Goal: Task Accomplishment & Management: Use online tool/utility

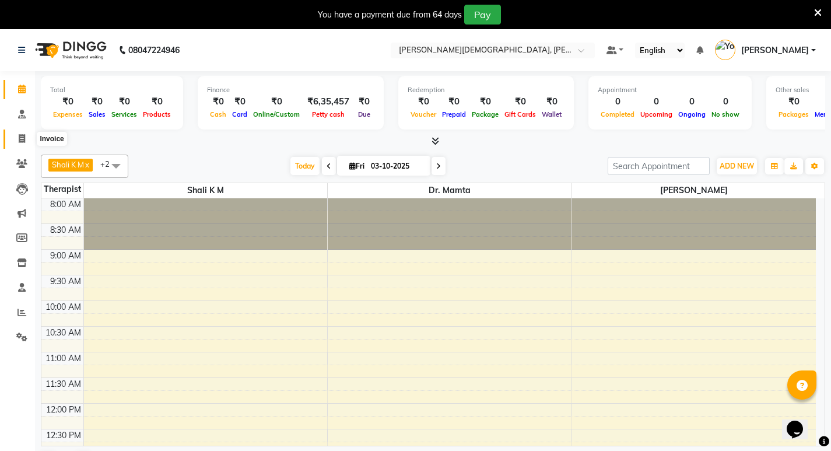
click at [24, 140] on icon at bounding box center [22, 138] width 6 height 9
select select "service"
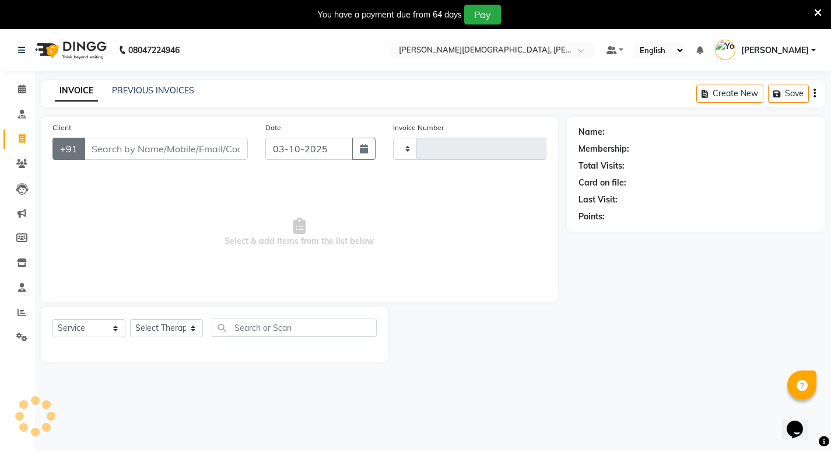
type input "0574"
select select "6812"
click at [109, 146] on input "Client" at bounding box center [166, 149] width 164 height 22
type input "p"
select select "package"
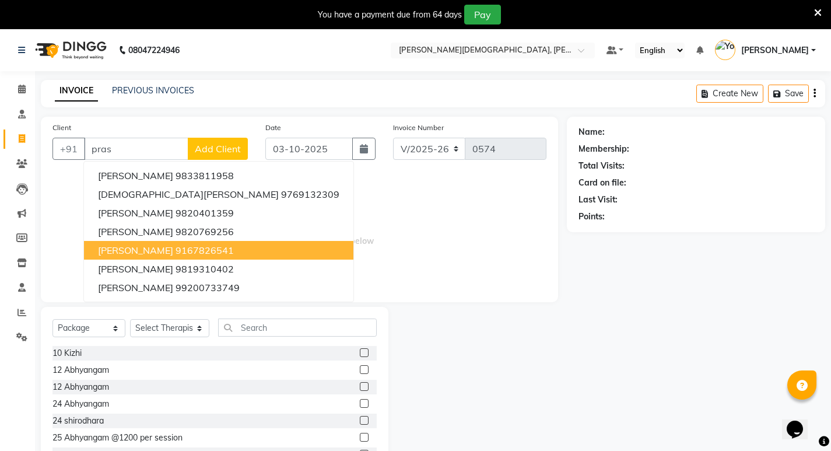
click at [170, 252] on span "[PERSON_NAME]" at bounding box center [135, 250] width 75 height 12
type input "9167826541"
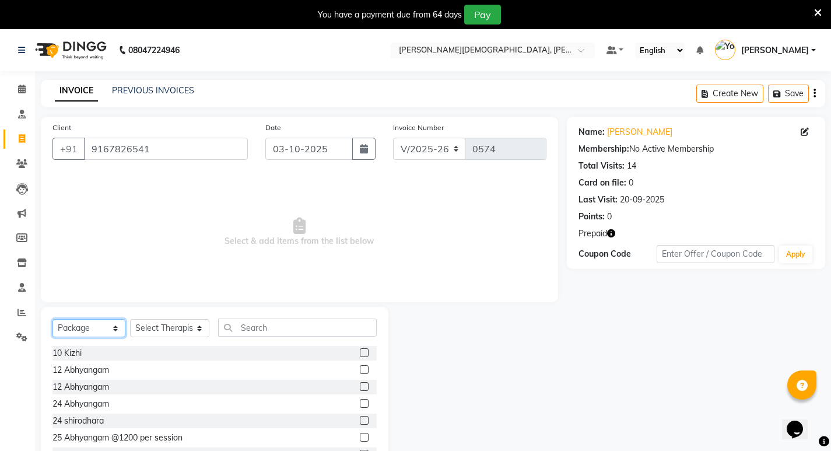
click at [86, 329] on select "Select Service Product Membership Package Voucher Prepaid Gift Card" at bounding box center [88, 328] width 73 height 18
select select "service"
click at [52, 319] on select "Select Service Product Membership Package Voucher Prepaid Gift Card" at bounding box center [88, 328] width 73 height 18
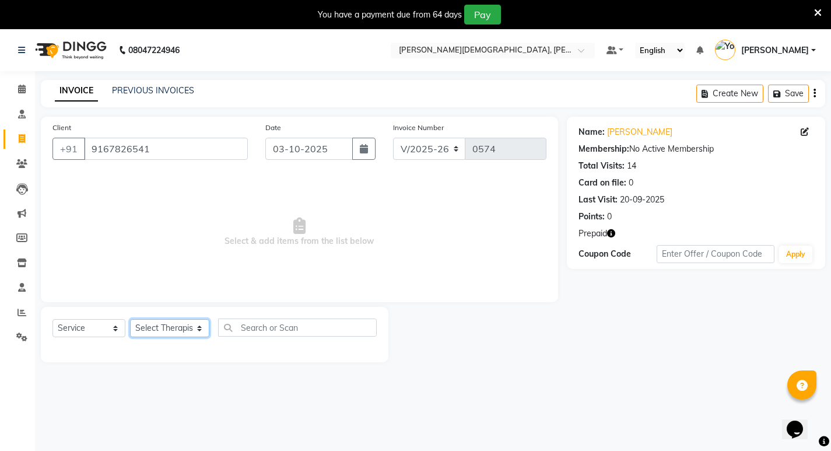
click at [167, 327] on select "Select Therapist amrutha [PERSON_NAME] [PERSON_NAME] [PERSON_NAME] [PERSON_NAME…" at bounding box center [169, 328] width 79 height 18
select select "57022"
click at [130, 319] on select "Select Therapist amrutha [PERSON_NAME] [PERSON_NAME] [PERSON_NAME] [PERSON_NAME…" at bounding box center [169, 328] width 79 height 18
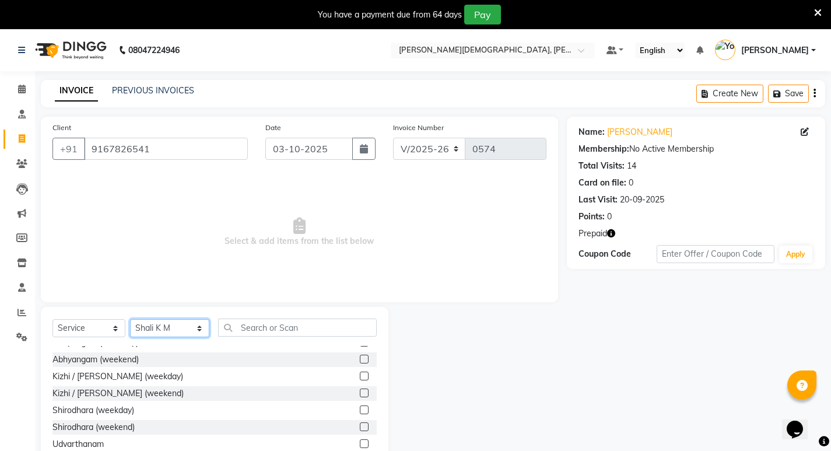
scroll to position [233, 0]
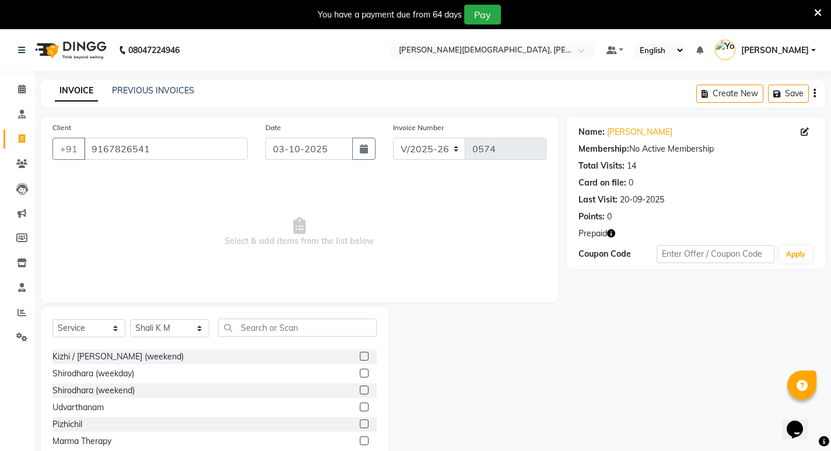
click at [360, 388] on label at bounding box center [364, 389] width 9 height 9
click at [360, 388] on input "checkbox" at bounding box center [364, 391] width 8 height 8
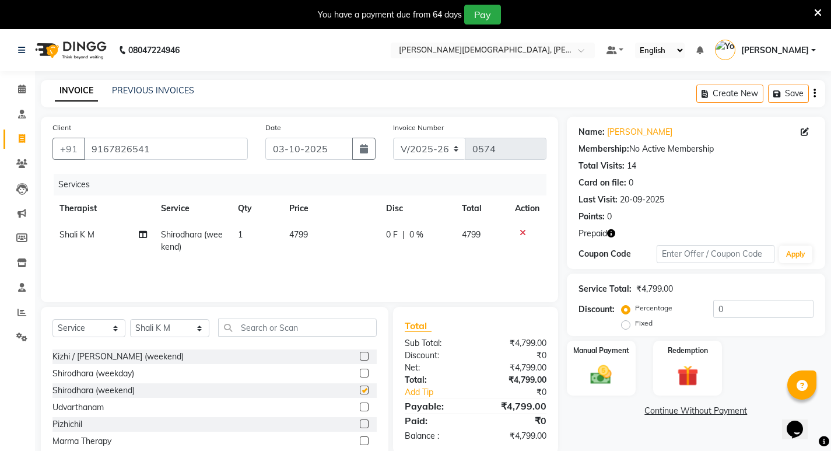
checkbox input "false"
click at [360, 371] on label at bounding box center [364, 372] width 9 height 9
click at [360, 371] on input "checkbox" at bounding box center [364, 374] width 8 height 8
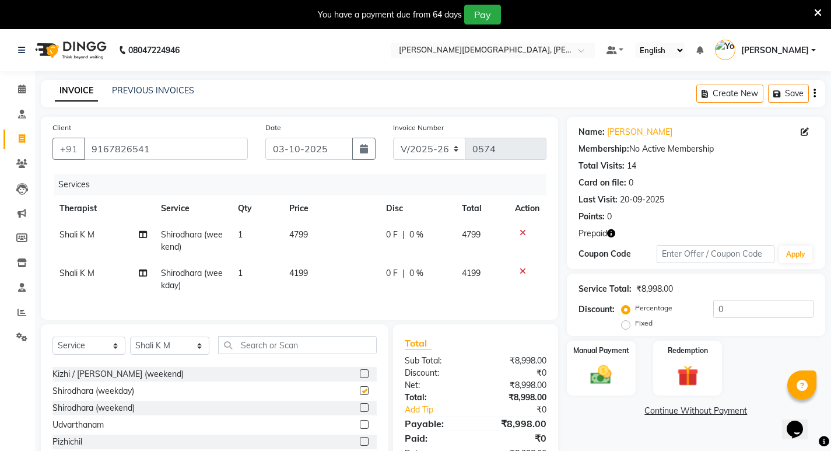
checkbox input "false"
click at [360, 378] on label at bounding box center [364, 373] width 9 height 9
click at [360, 378] on input "checkbox" at bounding box center [364, 374] width 8 height 8
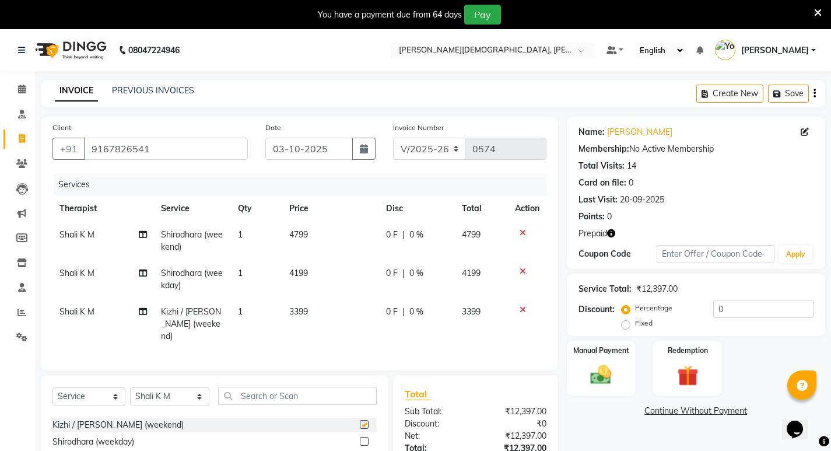
checkbox input "false"
click at [523, 268] on icon at bounding box center [522, 271] width 6 height 8
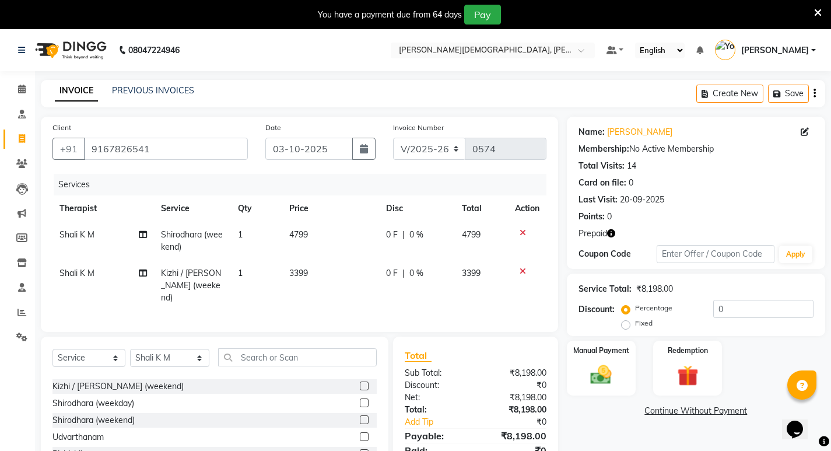
click at [524, 230] on icon at bounding box center [522, 233] width 6 height 8
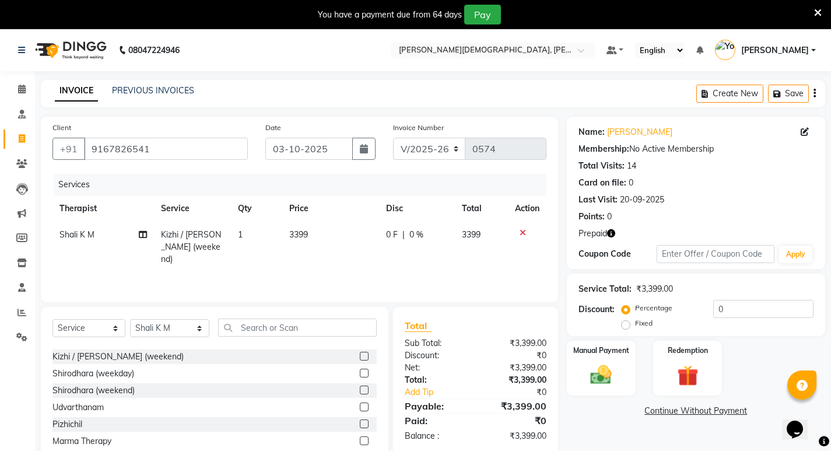
click at [360, 373] on label at bounding box center [364, 372] width 9 height 9
click at [360, 373] on input "checkbox" at bounding box center [364, 374] width 8 height 8
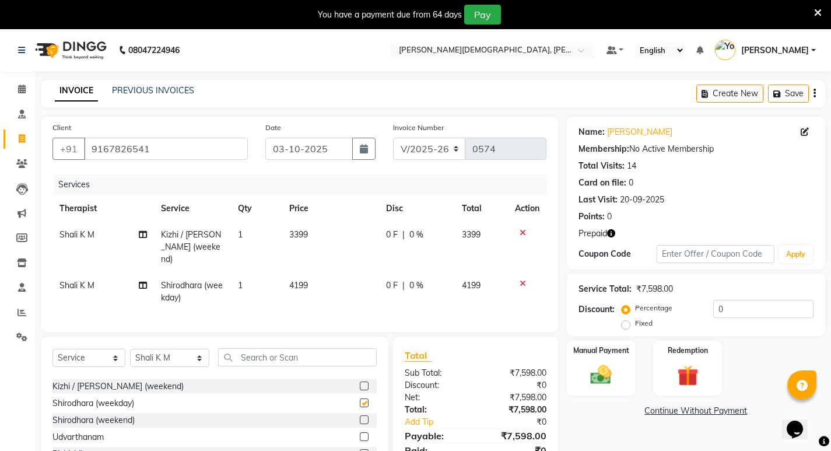
checkbox input "false"
click at [527, 233] on div at bounding box center [527, 233] width 24 height 8
click at [522, 230] on icon at bounding box center [522, 233] width 6 height 8
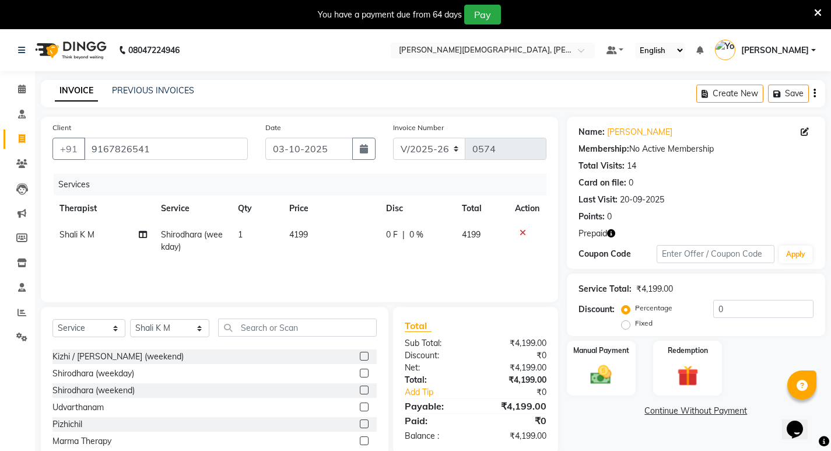
scroll to position [45, 0]
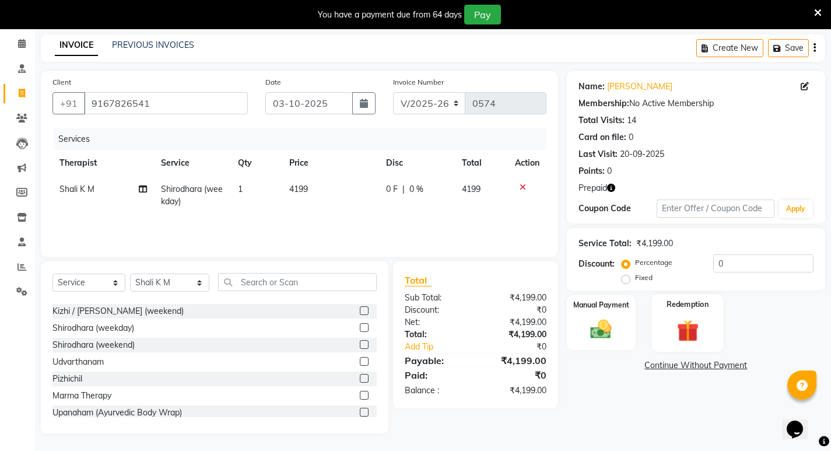
click at [693, 326] on img at bounding box center [688, 330] width 36 height 27
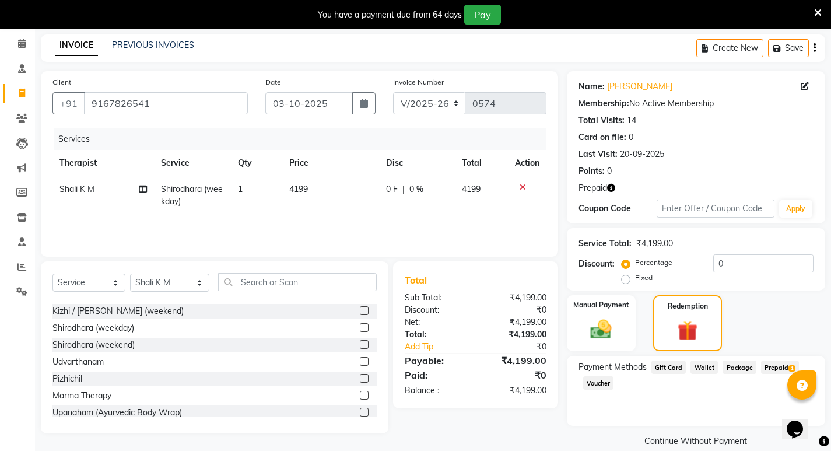
click at [772, 364] on span "Prepaid 1" at bounding box center [780, 366] width 38 height 13
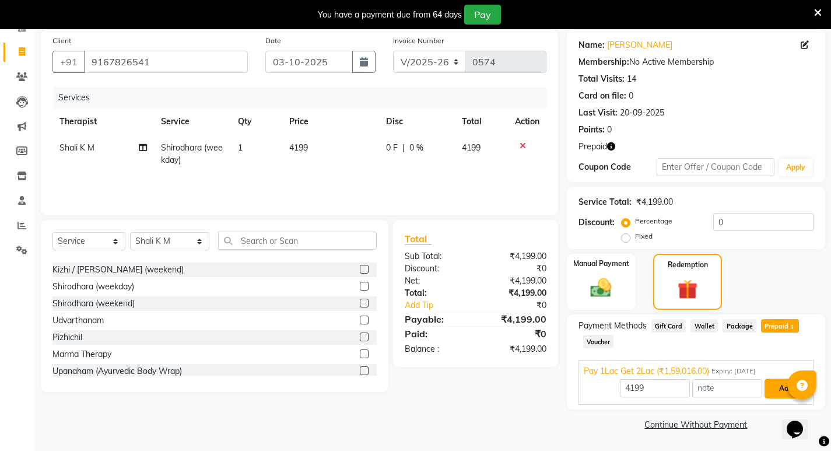
click at [779, 387] on button "Add" at bounding box center [785, 388] width 43 height 20
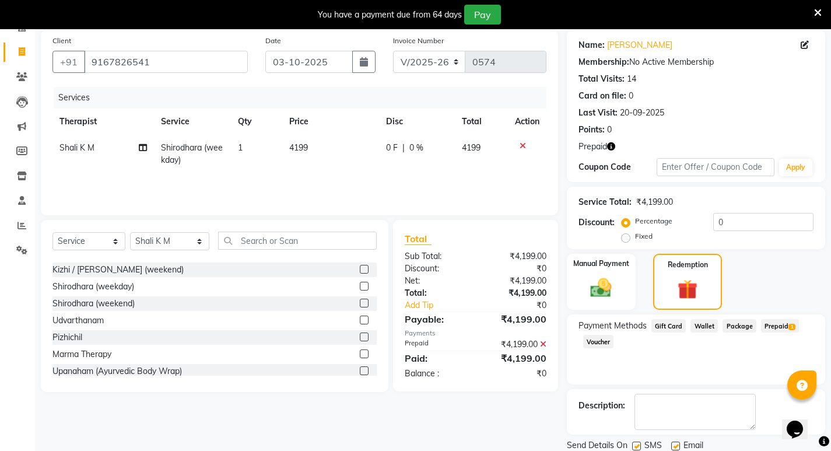
scroll to position [128, 0]
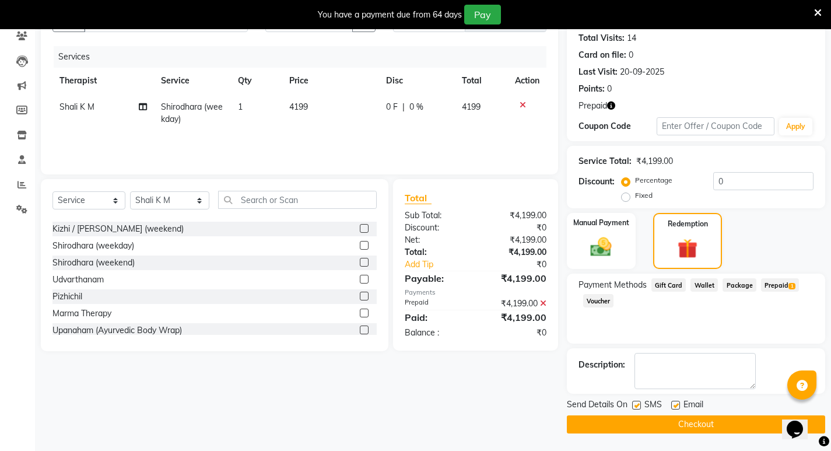
click at [639, 402] on label at bounding box center [636, 404] width 9 height 9
click at [639, 402] on input "checkbox" at bounding box center [636, 406] width 8 height 8
checkbox input "false"
click at [676, 405] on label at bounding box center [675, 404] width 9 height 9
click at [676, 405] on input "checkbox" at bounding box center [675, 406] width 8 height 8
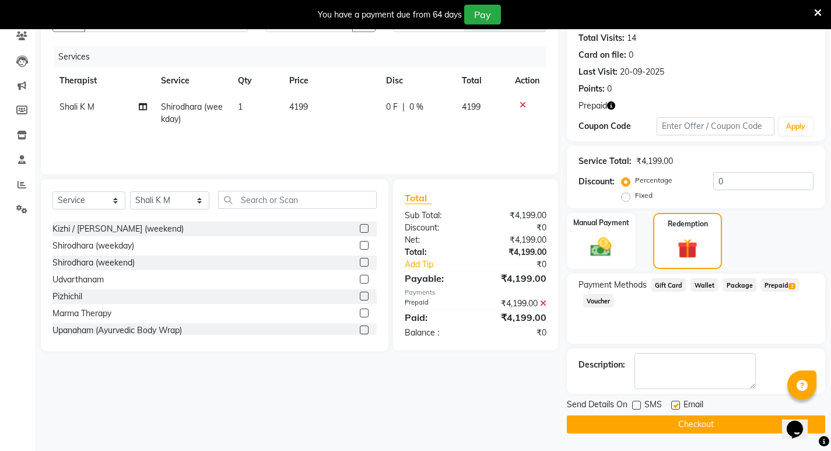
checkbox input "false"
click at [690, 422] on button "Checkout" at bounding box center [696, 424] width 258 height 18
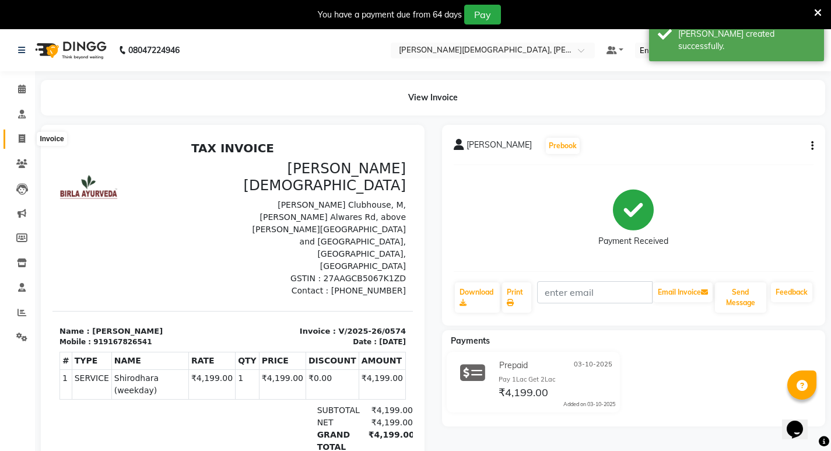
click at [25, 139] on icon at bounding box center [22, 138] width 6 height 9
select select "service"
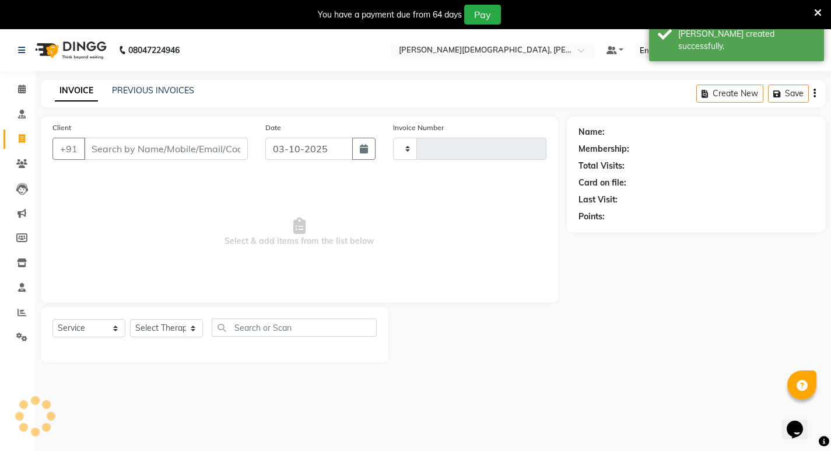
scroll to position [29, 0]
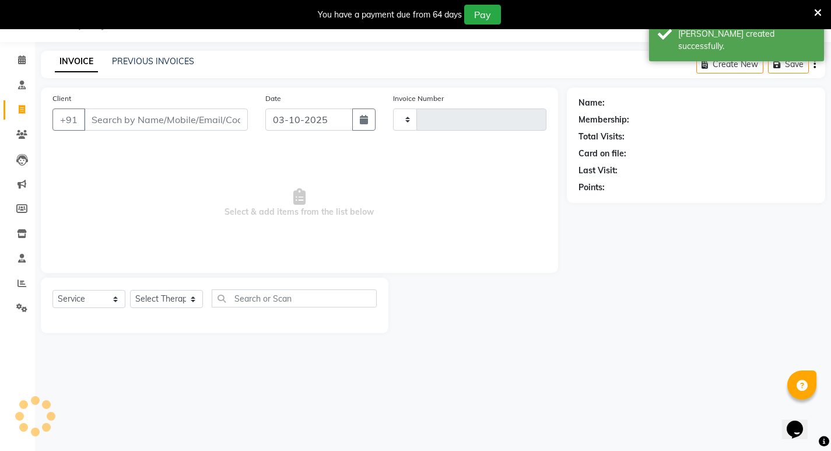
type input "0575"
select select "6812"
select select "package"
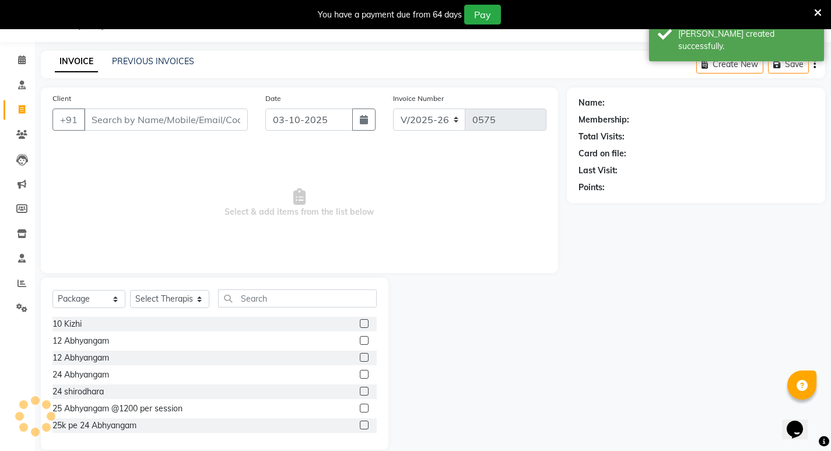
click at [162, 121] on input "Client" at bounding box center [166, 119] width 164 height 22
click at [177, 63] on link "PREVIOUS INVOICES" at bounding box center [153, 61] width 82 height 10
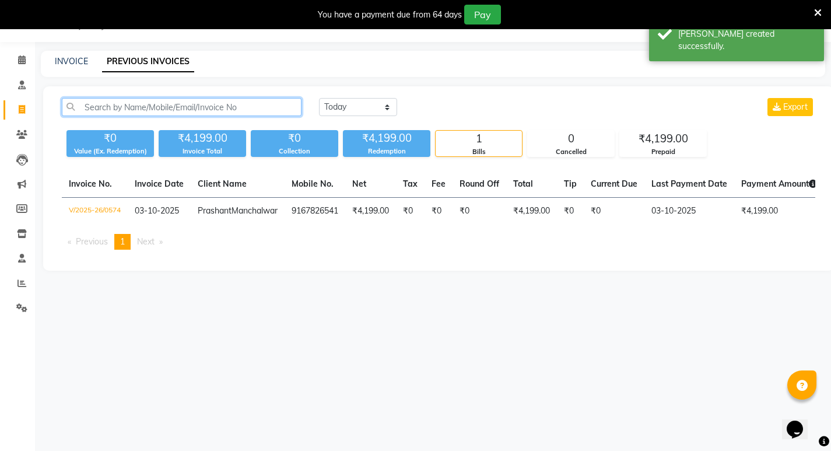
click at [149, 104] on input "text" at bounding box center [182, 107] width 240 height 18
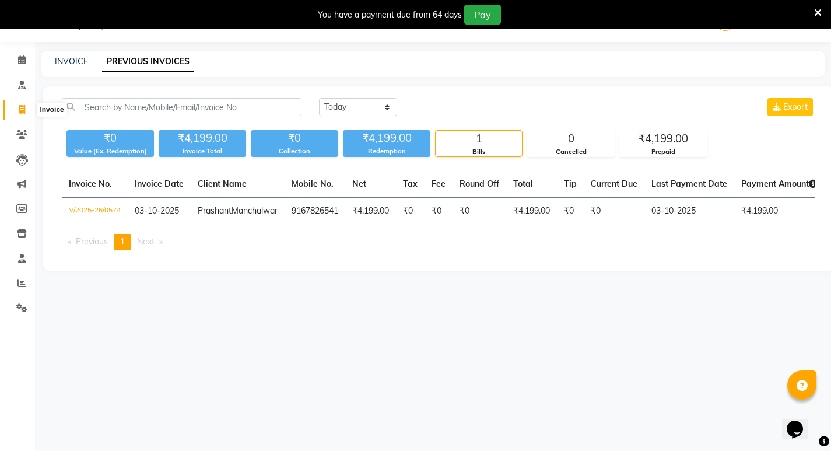
click at [20, 108] on icon at bounding box center [22, 109] width 6 height 9
select select "service"
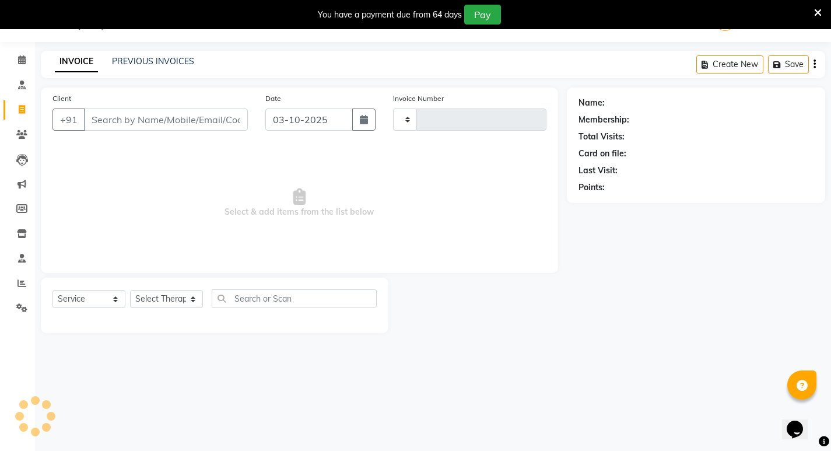
type input "0575"
select select "6812"
click at [149, 64] on link "PREVIOUS INVOICES" at bounding box center [153, 61] width 82 height 10
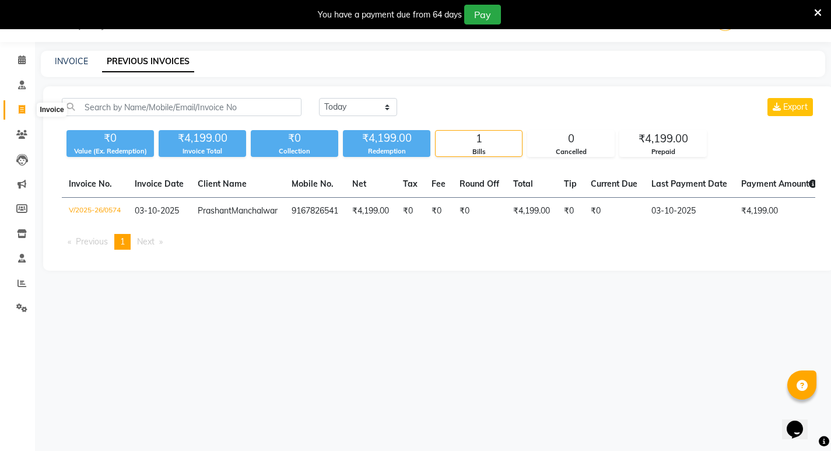
click at [19, 107] on icon at bounding box center [22, 109] width 6 height 9
select select "service"
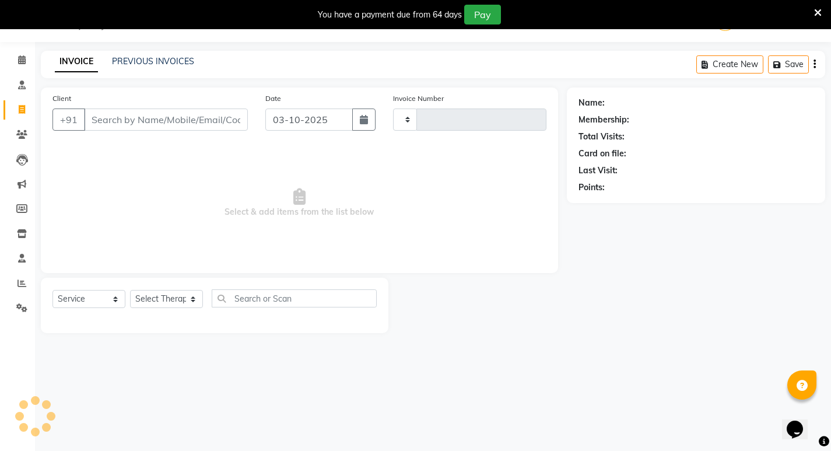
type input "0575"
select select "6812"
select select "package"
